Goal: Check status: Check status

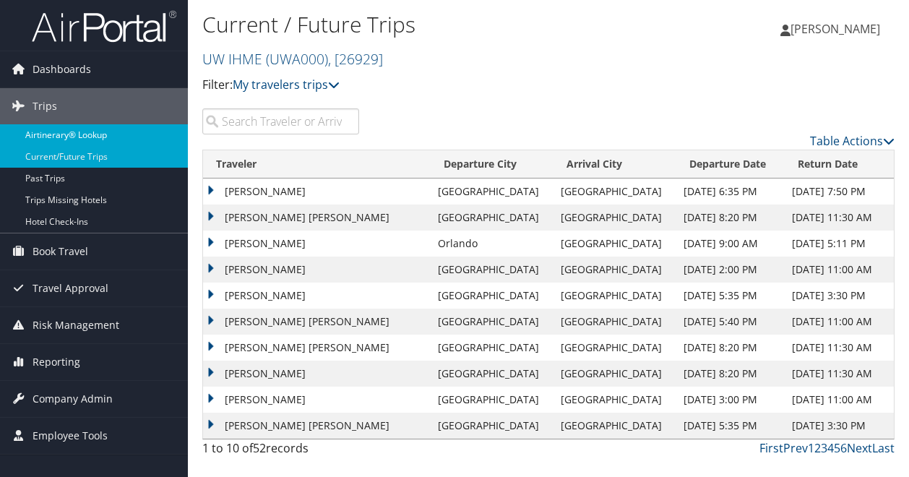
click at [97, 135] on link "Airtinerary® Lookup" at bounding box center [94, 135] width 188 height 22
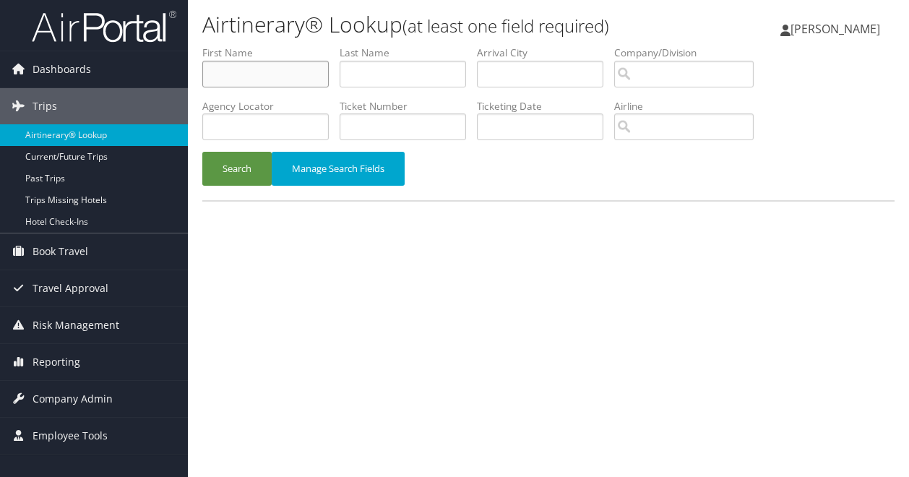
click at [290, 77] on input "text" at bounding box center [265, 74] width 126 height 27
type input "[PERSON_NAME]"
click at [202, 152] on button "Search" at bounding box center [236, 169] width 69 height 34
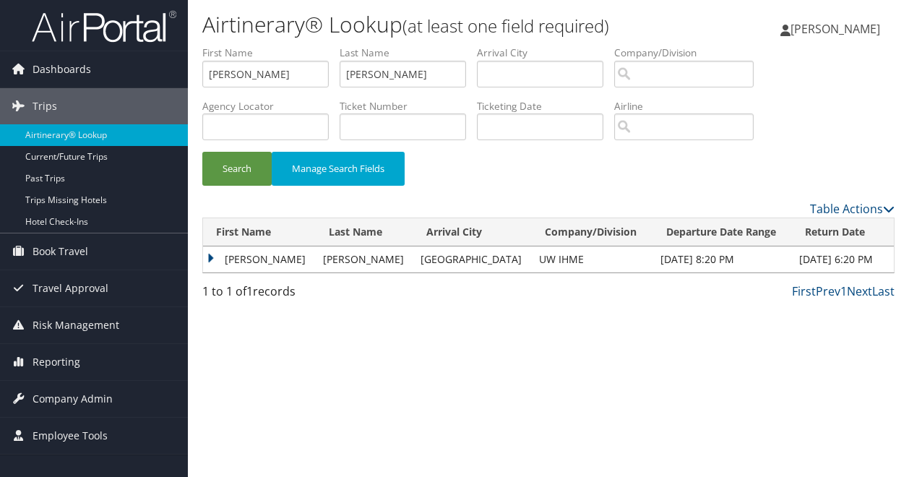
click at [260, 261] on td "[PERSON_NAME]" at bounding box center [259, 259] width 113 height 26
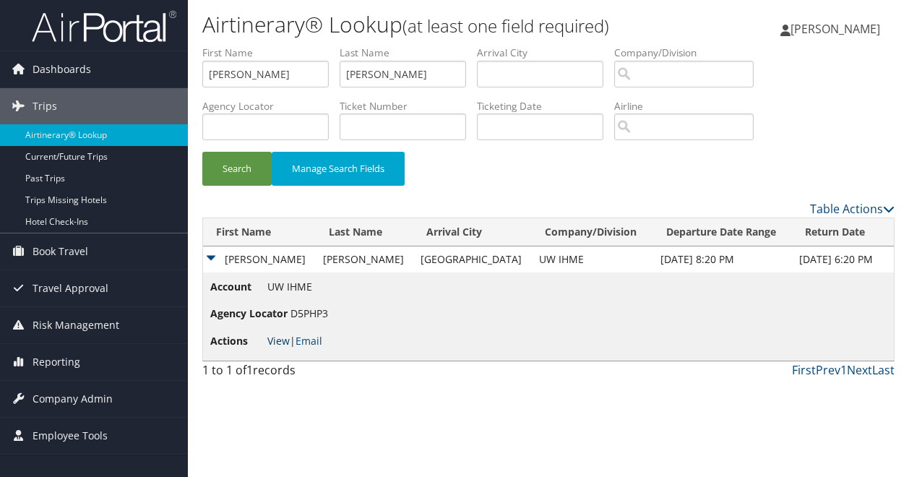
click at [277, 343] on link "View" at bounding box center [278, 341] width 22 height 14
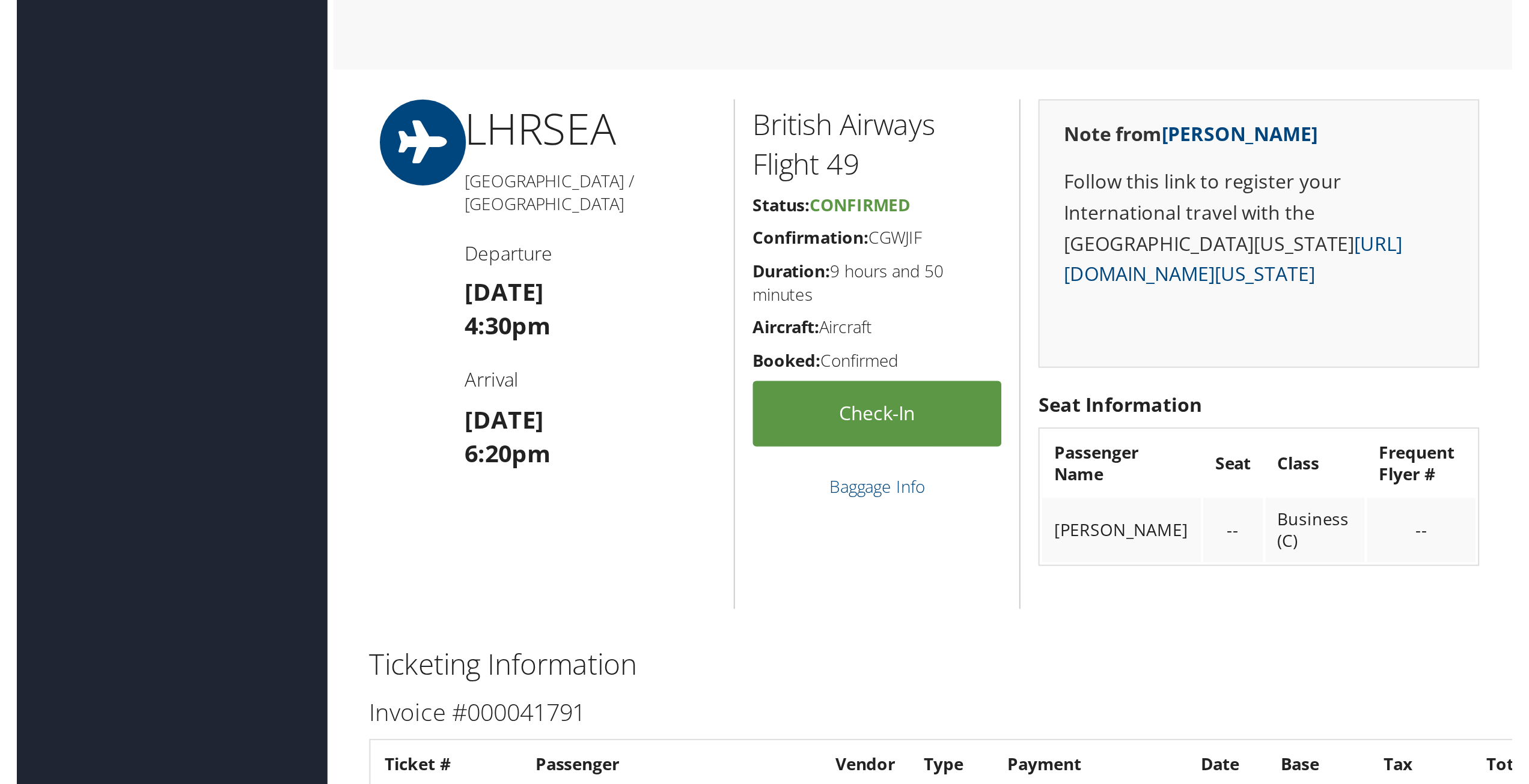
scroll to position [862, 0]
